Goal: Communication & Community: Answer question/provide support

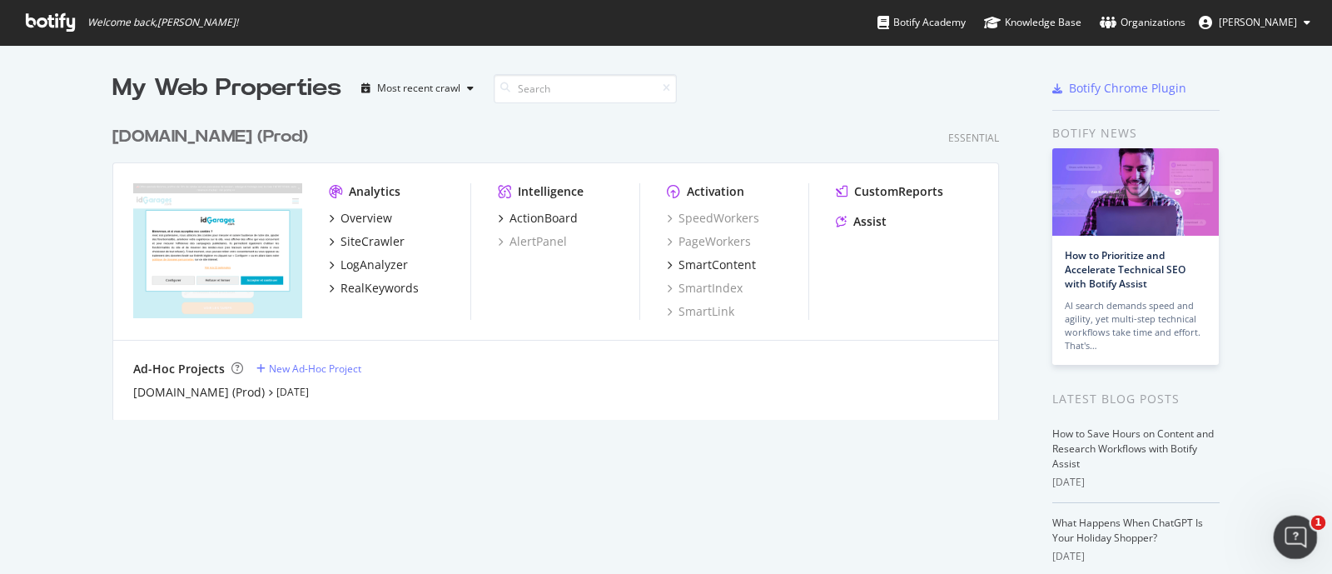
click at [1290, 539] on icon "Ouvrir le Messenger Intercom" at bounding box center [1293, 534] width 27 height 27
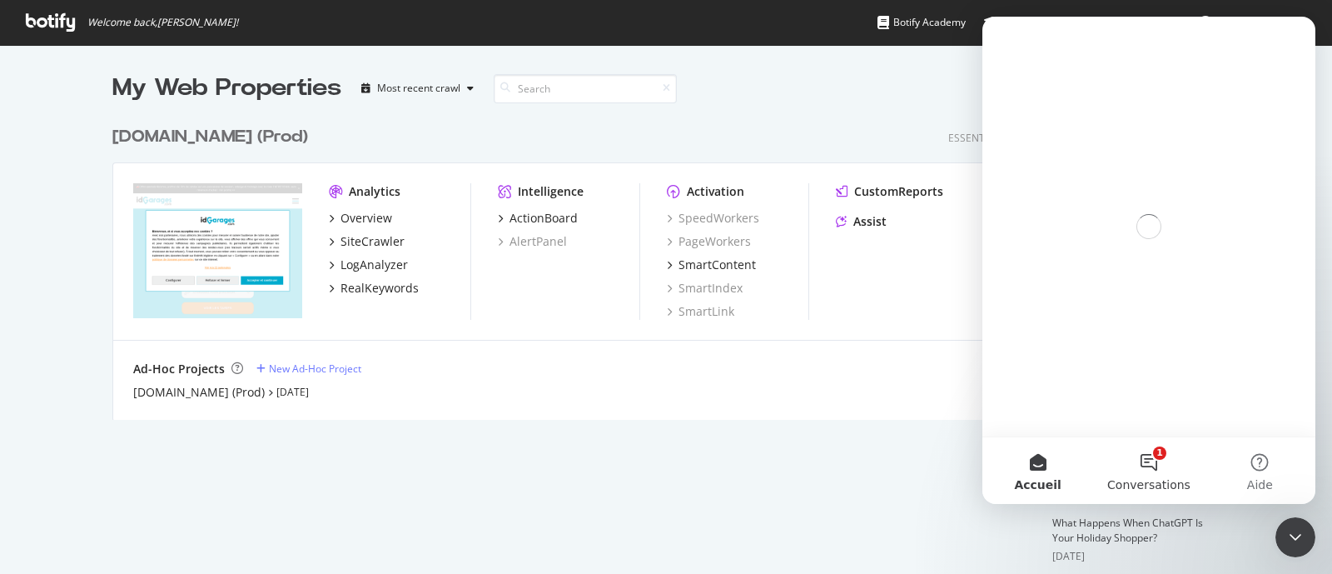
click at [1148, 456] on button "1 Conversations" at bounding box center [1148, 470] width 111 height 67
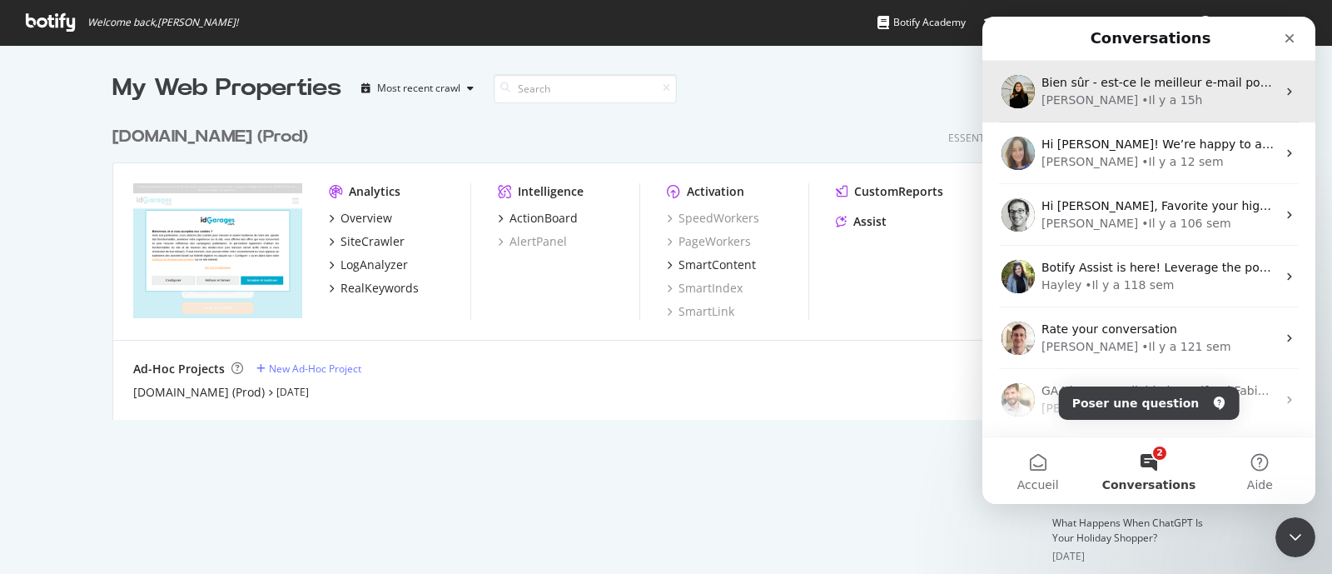
click at [1173, 94] on div "[PERSON_NAME] • Il y a 15h" at bounding box center [1159, 100] width 235 height 17
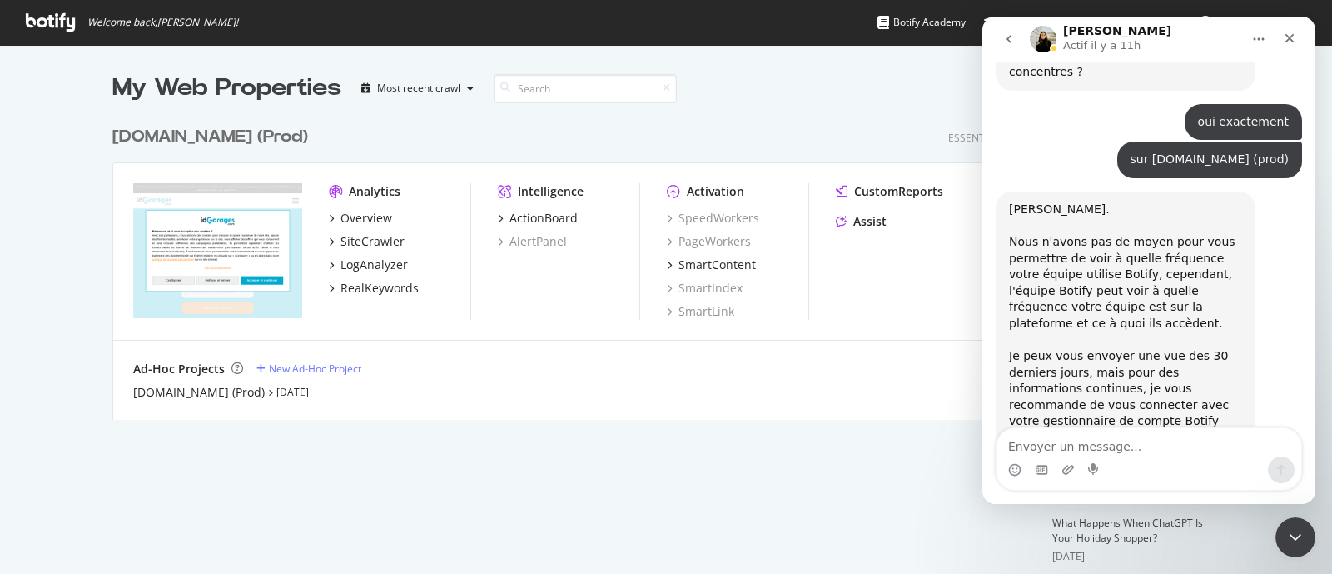
scroll to position [2283, 0]
click at [1112, 445] on textarea "Envoyer un message..." at bounding box center [1149, 442] width 305 height 28
type textarea "oui pardon pour ma réponse tardive"
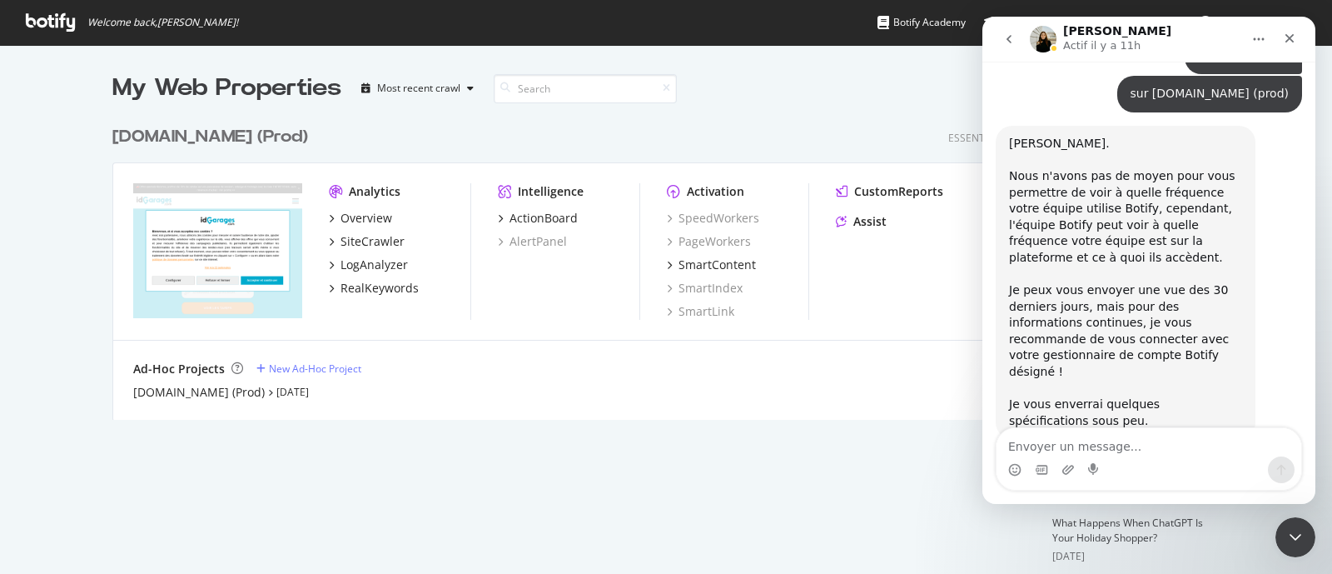
scroll to position [2378, 0]
